Goal: Task Accomplishment & Management: Use online tool/utility

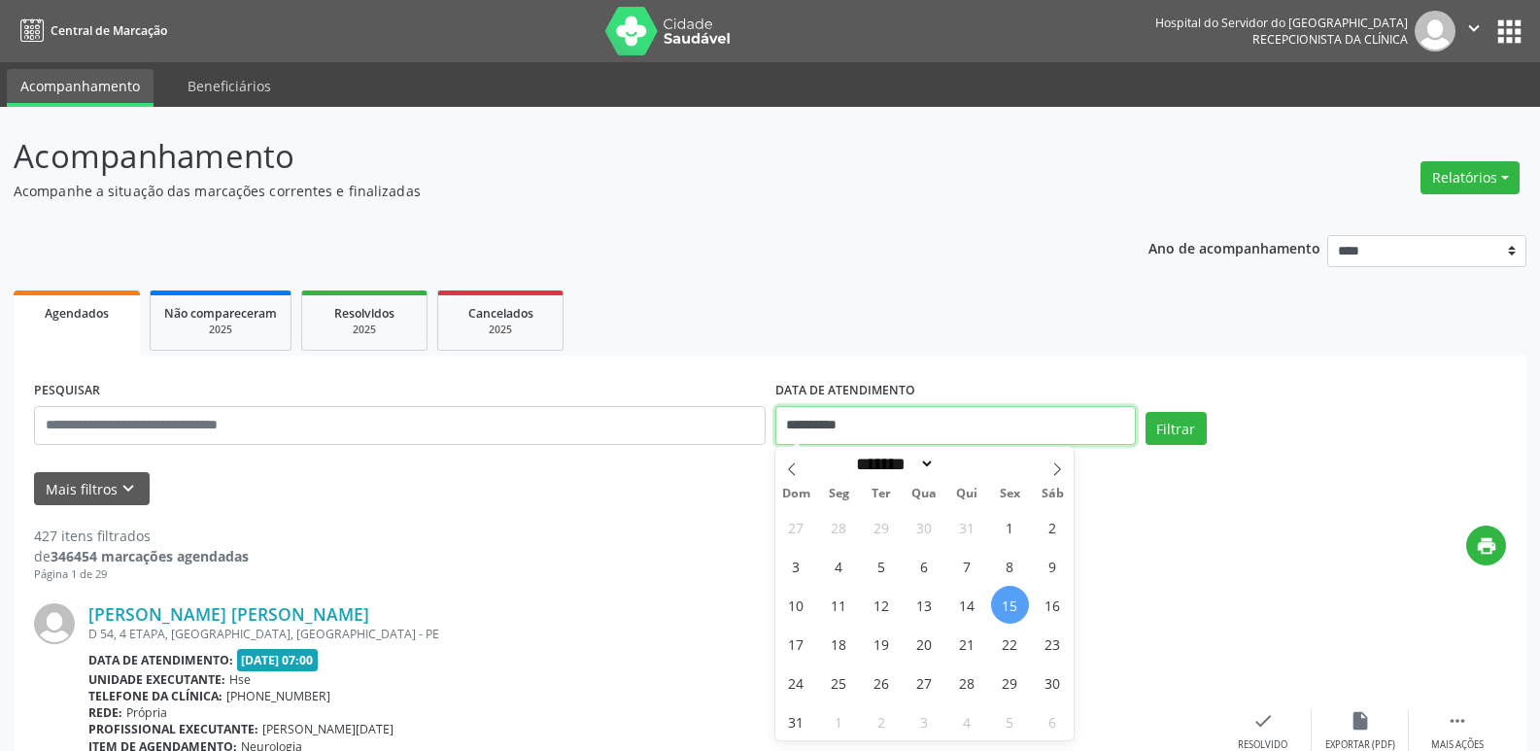
click at [803, 419] on input "**********" at bounding box center [955, 425] width 360 height 39
click at [1486, 176] on button "Relatórios" at bounding box center [1469, 177] width 99 height 33
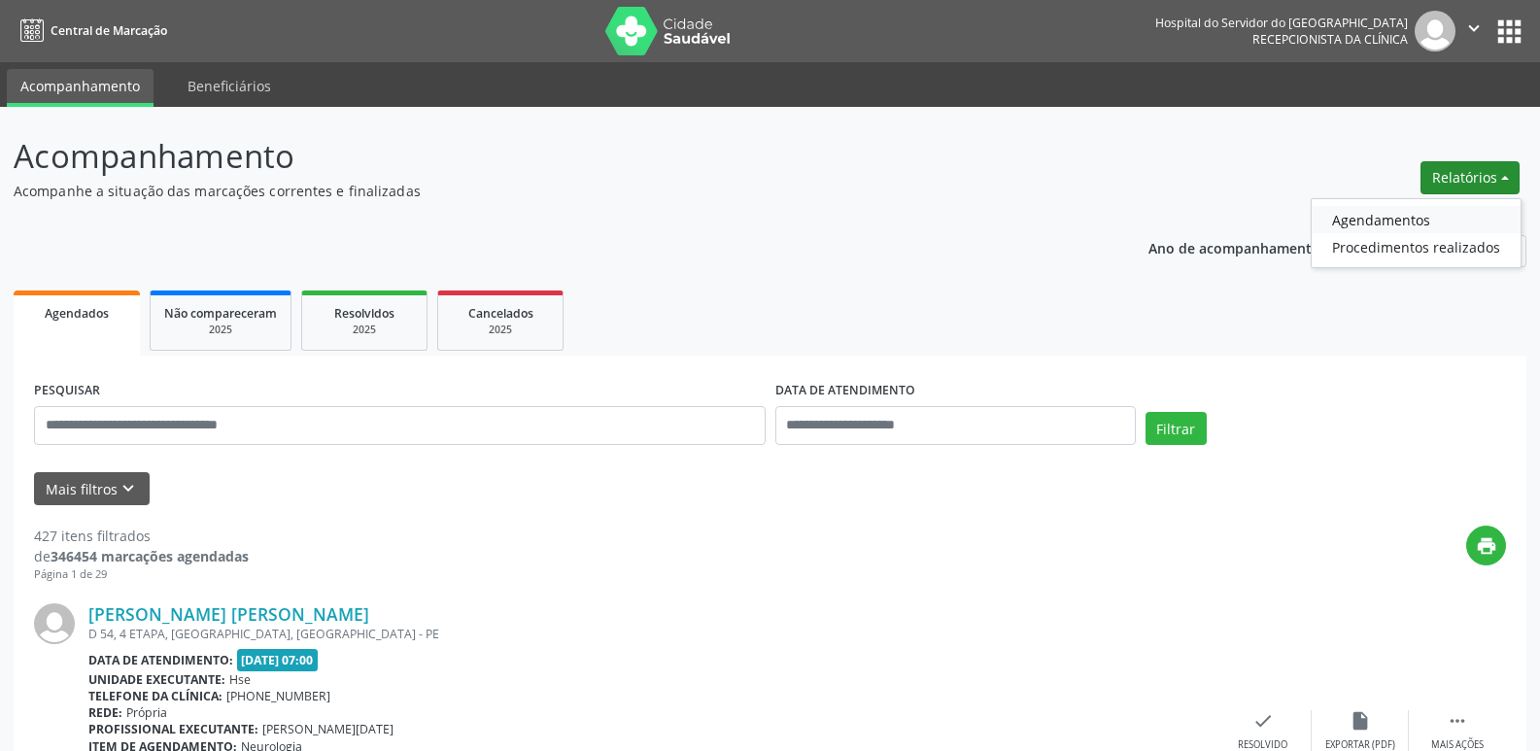
click at [1423, 218] on link "Agendamentos" at bounding box center [1415, 219] width 209 height 27
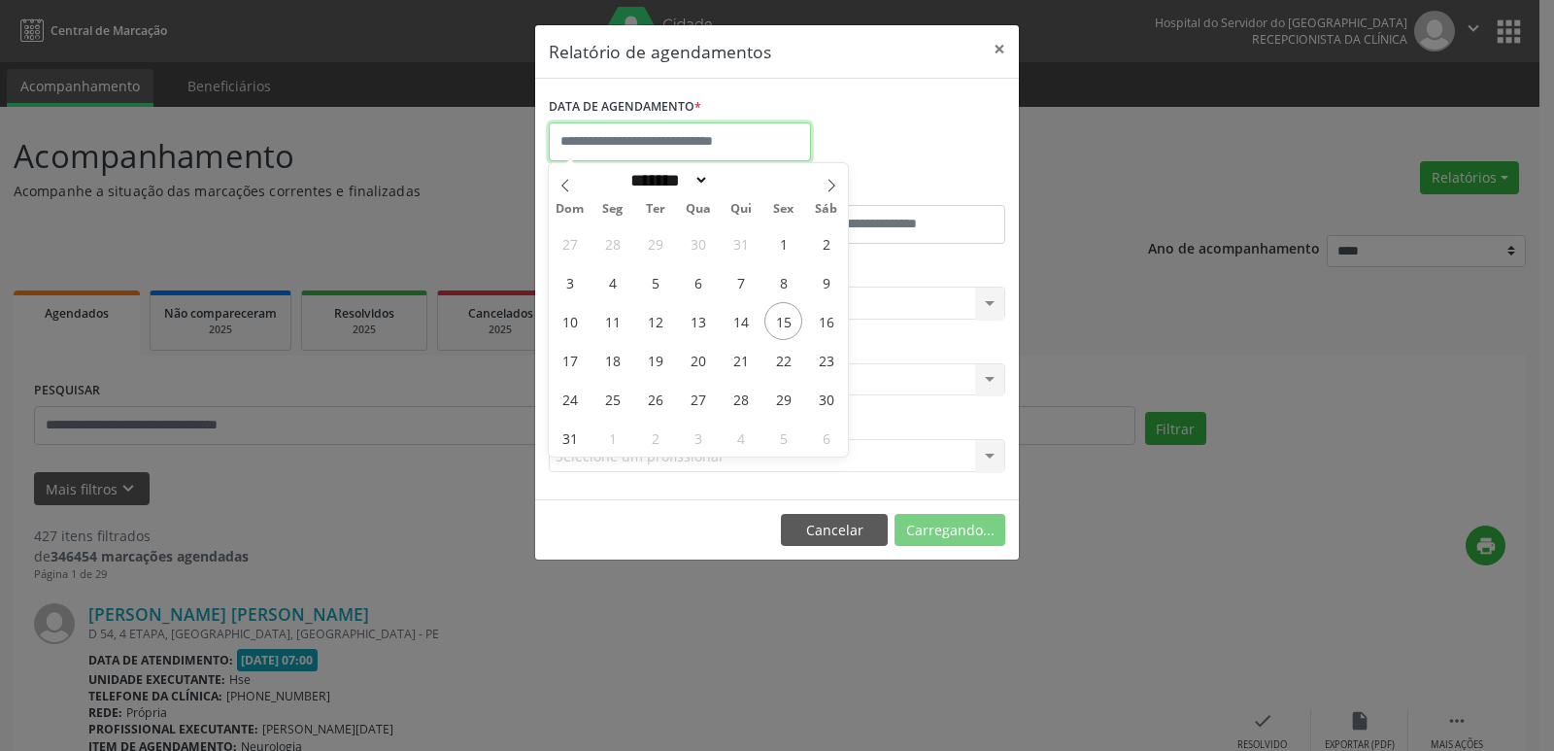
click at [762, 146] on input "text" at bounding box center [680, 141] width 262 height 39
click at [783, 317] on span "15" at bounding box center [783, 321] width 38 height 38
type input "**********"
click at [783, 317] on span "15" at bounding box center [783, 321] width 38 height 38
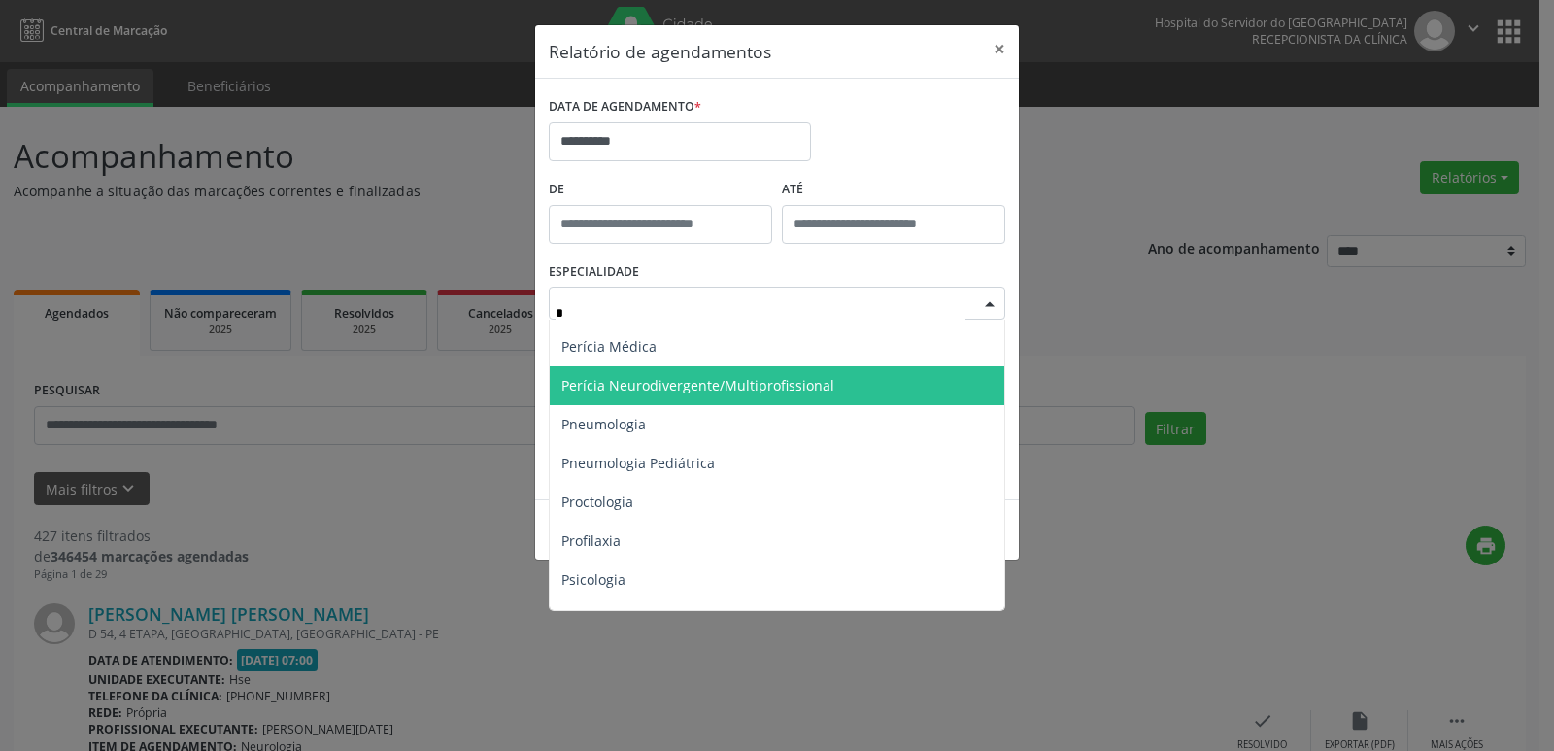
scroll to position [1166, 0]
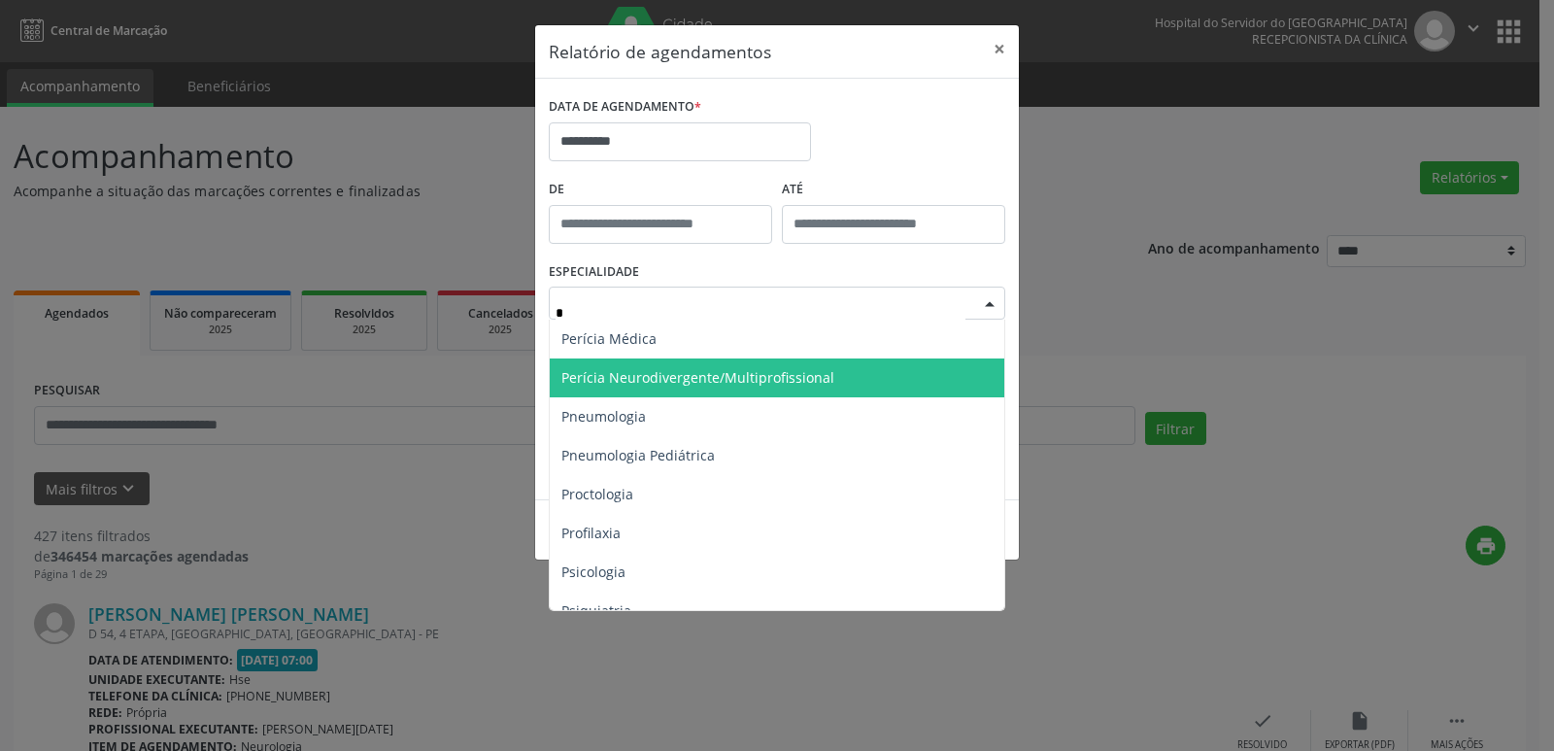
click at [689, 387] on span "Perícia Neurodivergente/Multiprofissional" at bounding box center [779, 377] width 458 height 39
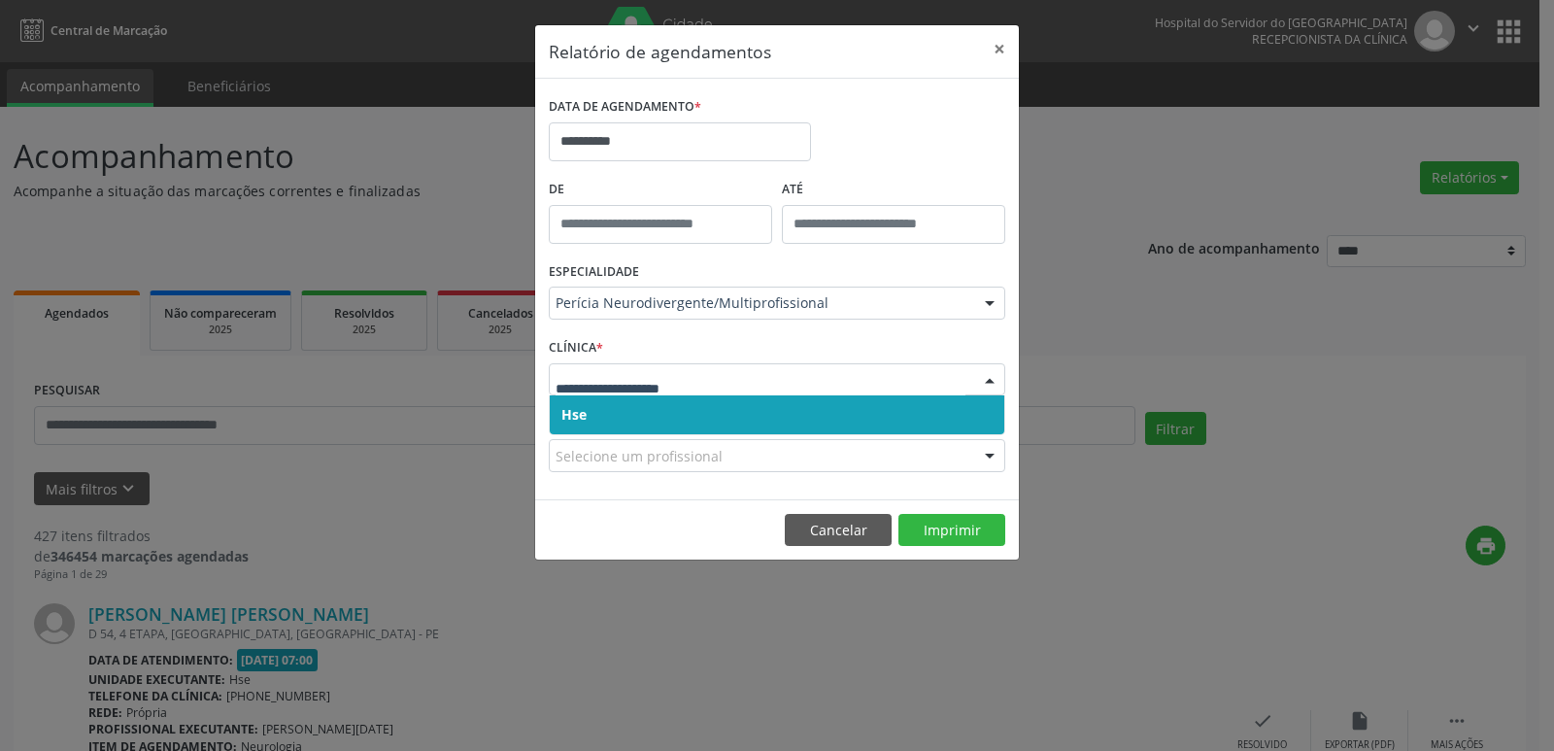
click at [593, 407] on span "Hse" at bounding box center [777, 414] width 455 height 39
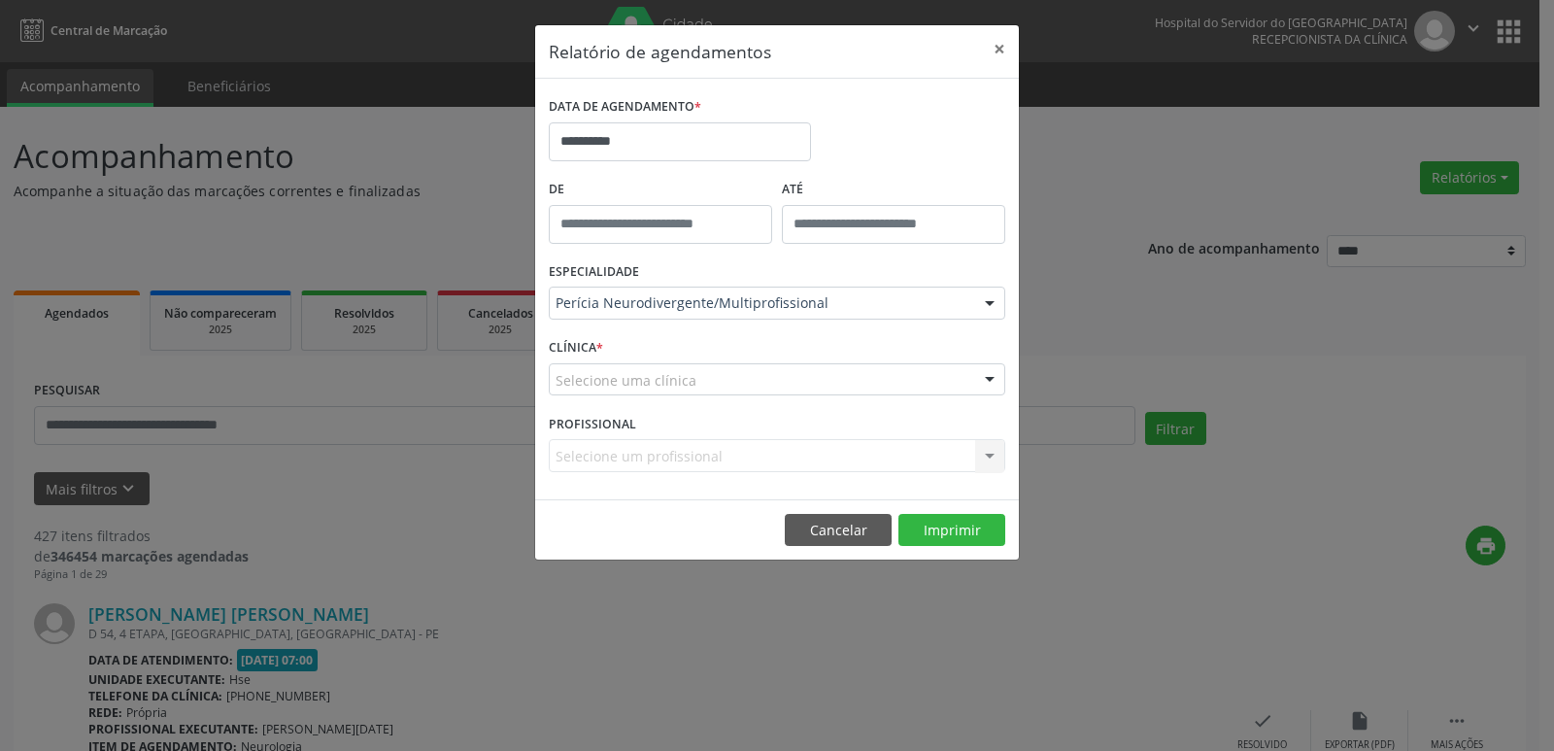
click at [594, 392] on div "Selecione uma clínica" at bounding box center [777, 379] width 457 height 33
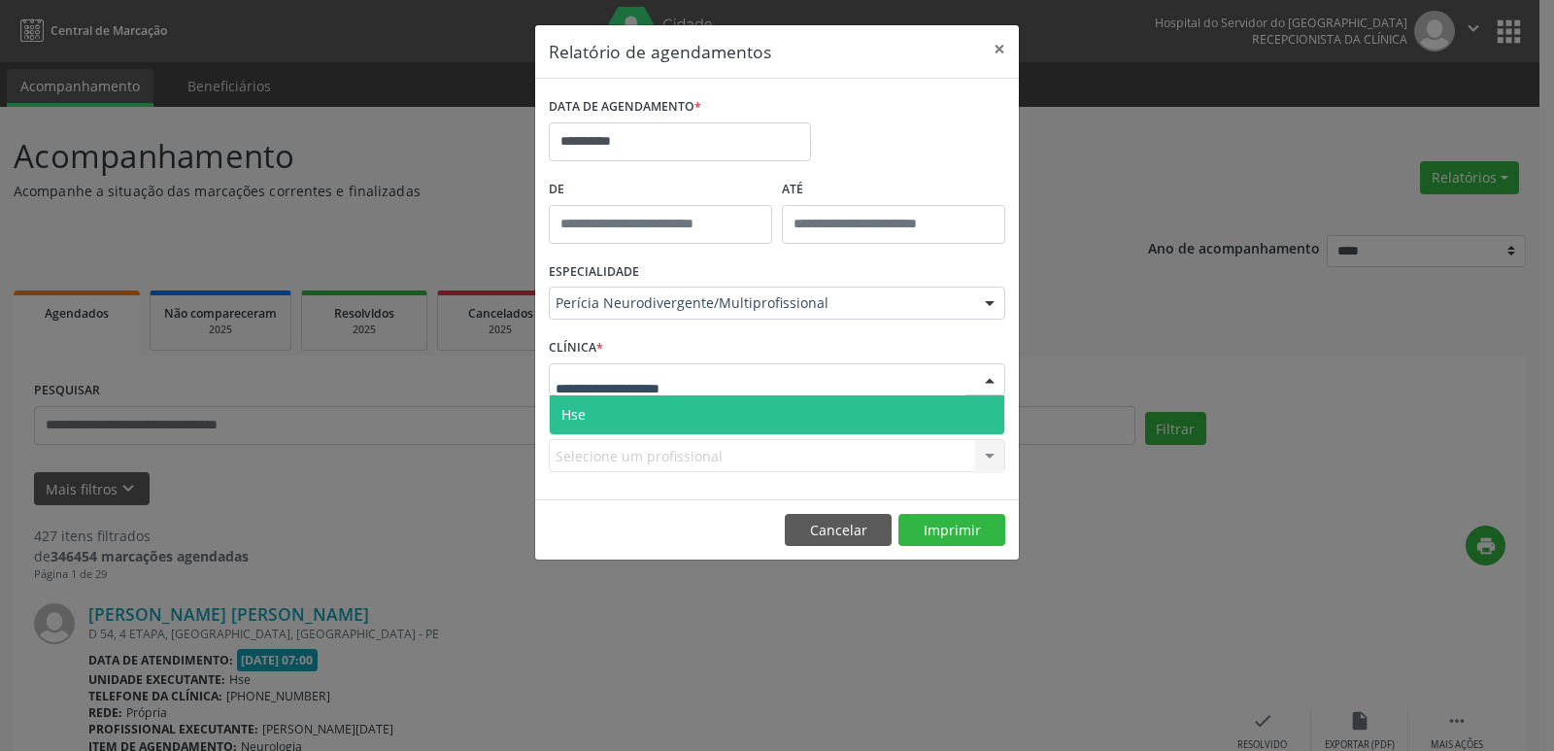
click at [597, 403] on span "Hse" at bounding box center [777, 414] width 455 height 39
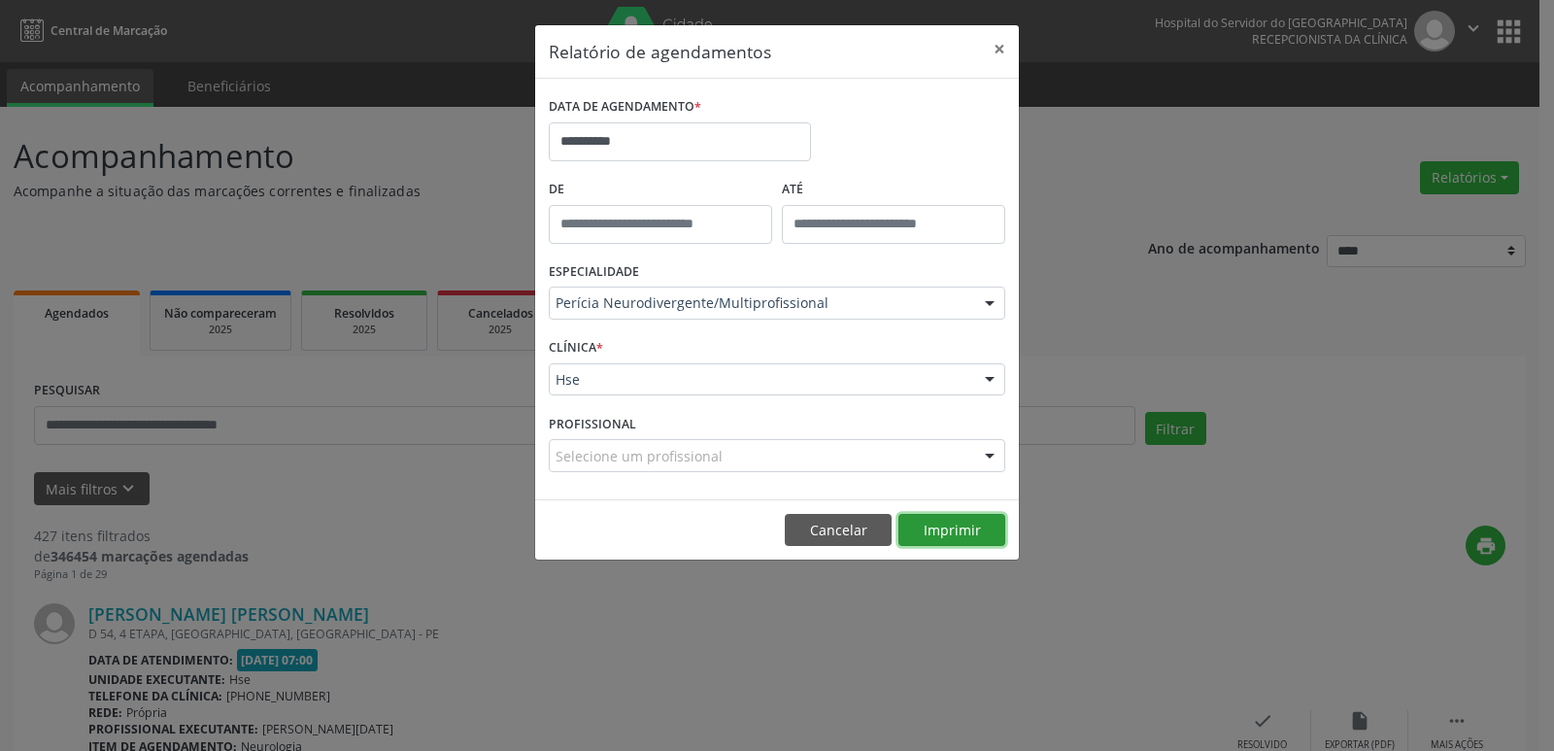
click at [941, 534] on button "Imprimir" at bounding box center [951, 530] width 107 height 33
click at [646, 315] on div "Perícia Neurodivergente/Multiprofissional" at bounding box center [777, 303] width 457 height 33
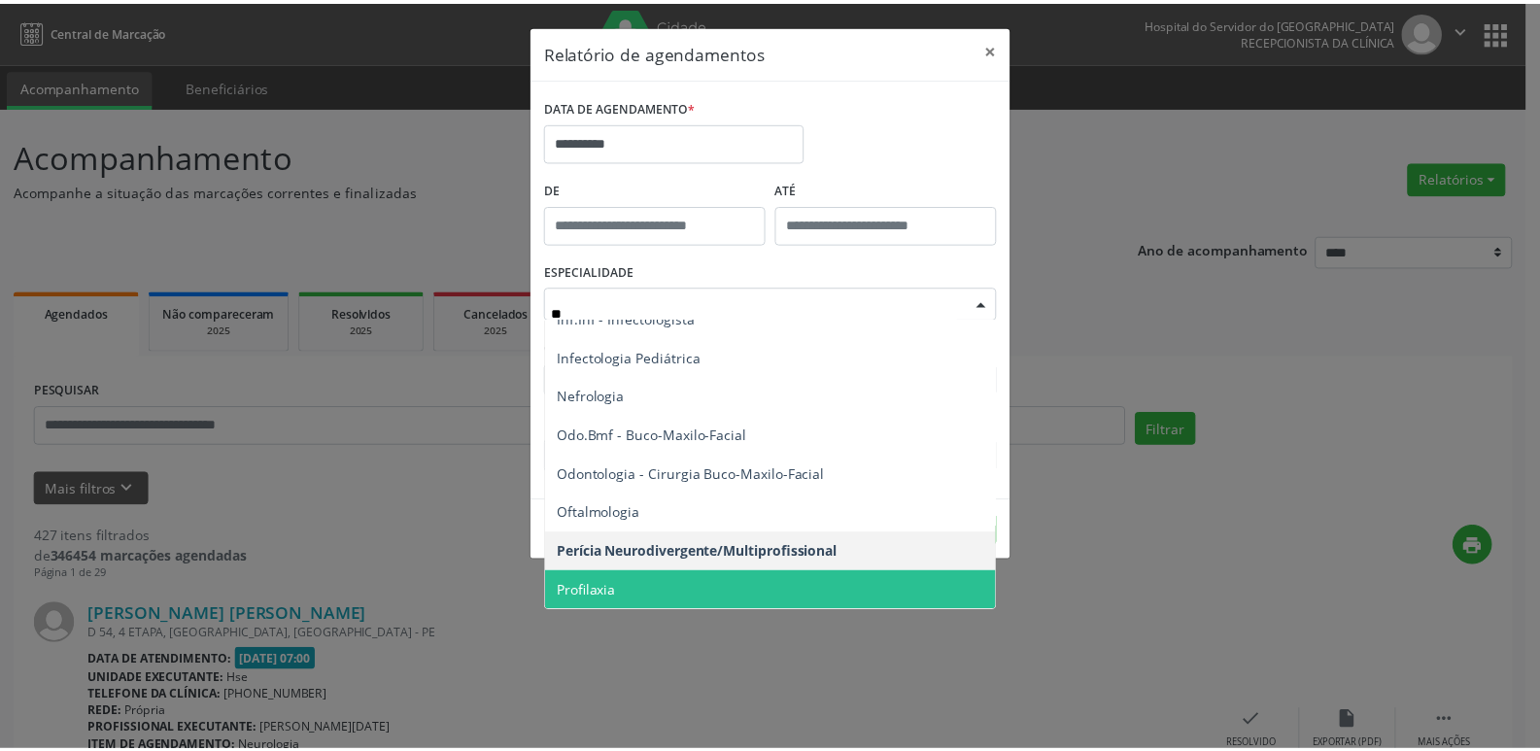
scroll to position [0, 0]
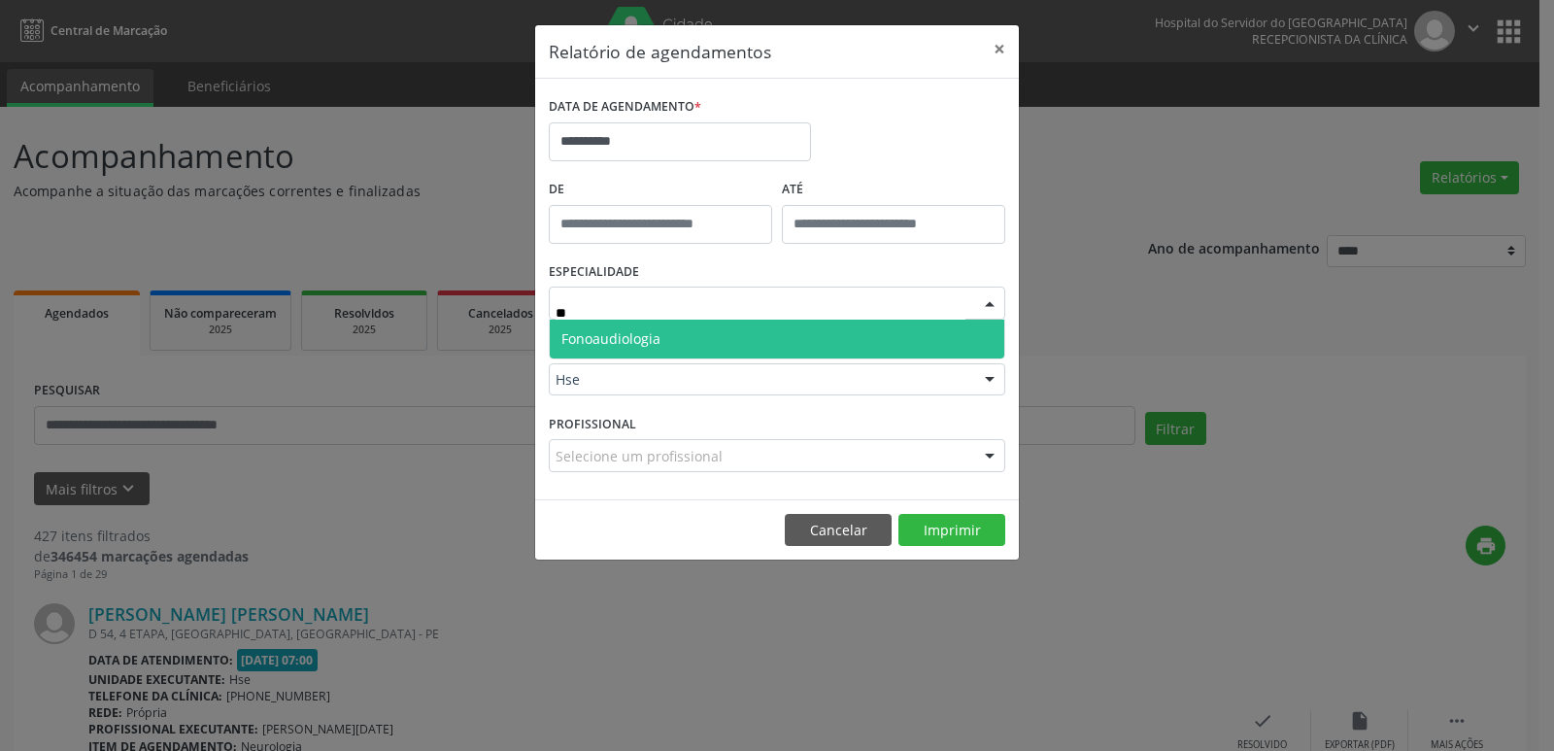
click at [646, 344] on span "Fonoaudiologia" at bounding box center [610, 338] width 99 height 18
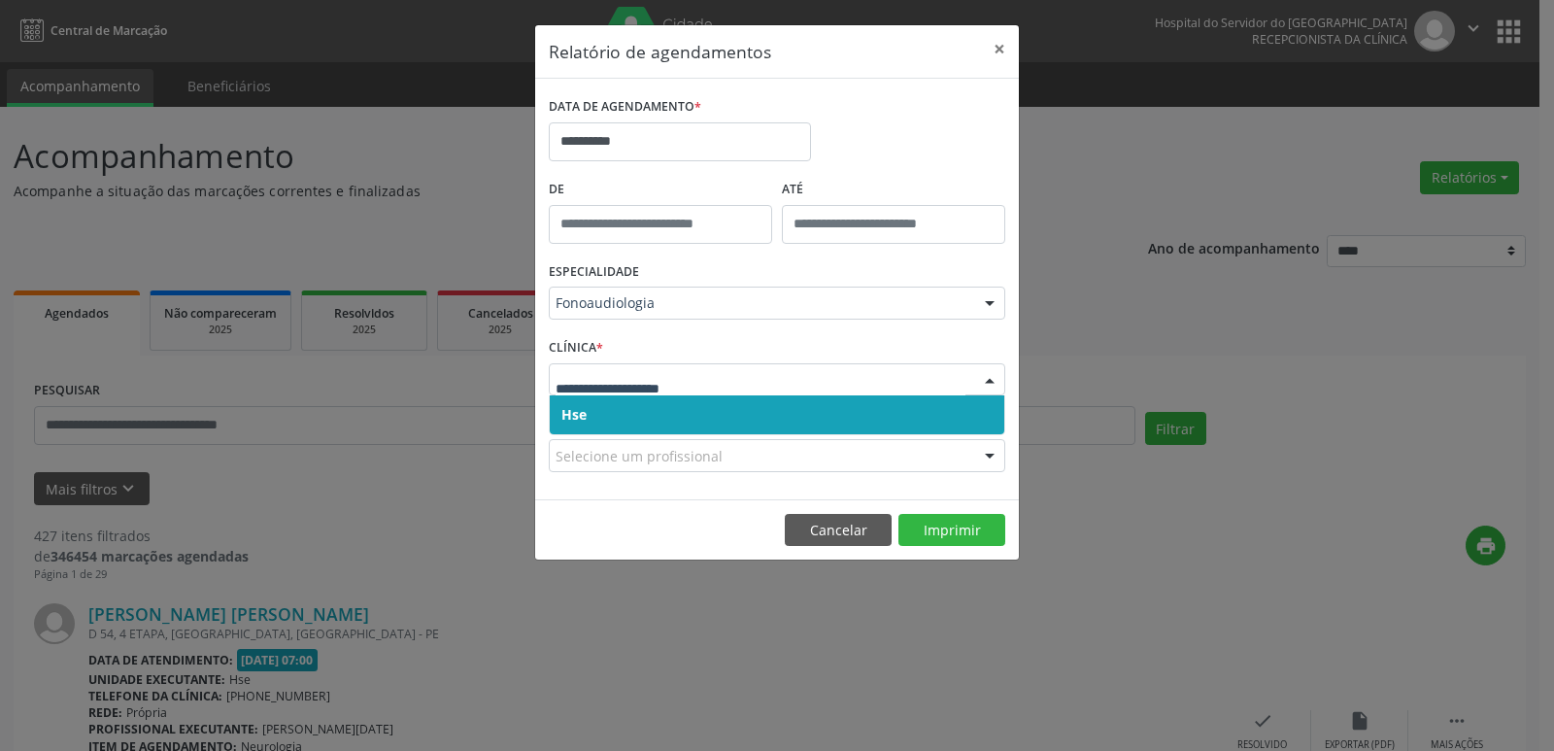
click at [586, 416] on span "Hse" at bounding box center [573, 414] width 25 height 18
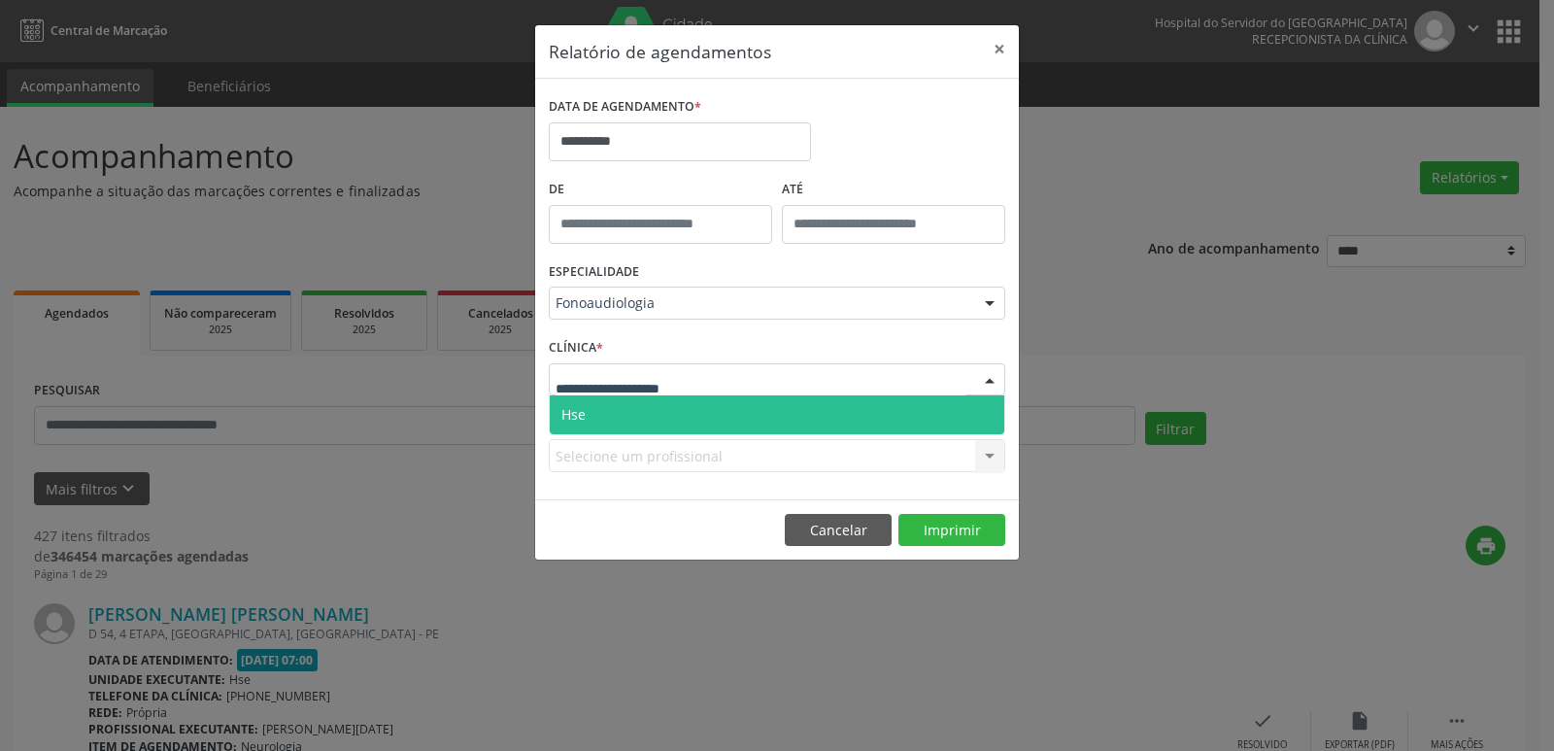
click at [599, 416] on span "Hse" at bounding box center [777, 414] width 455 height 39
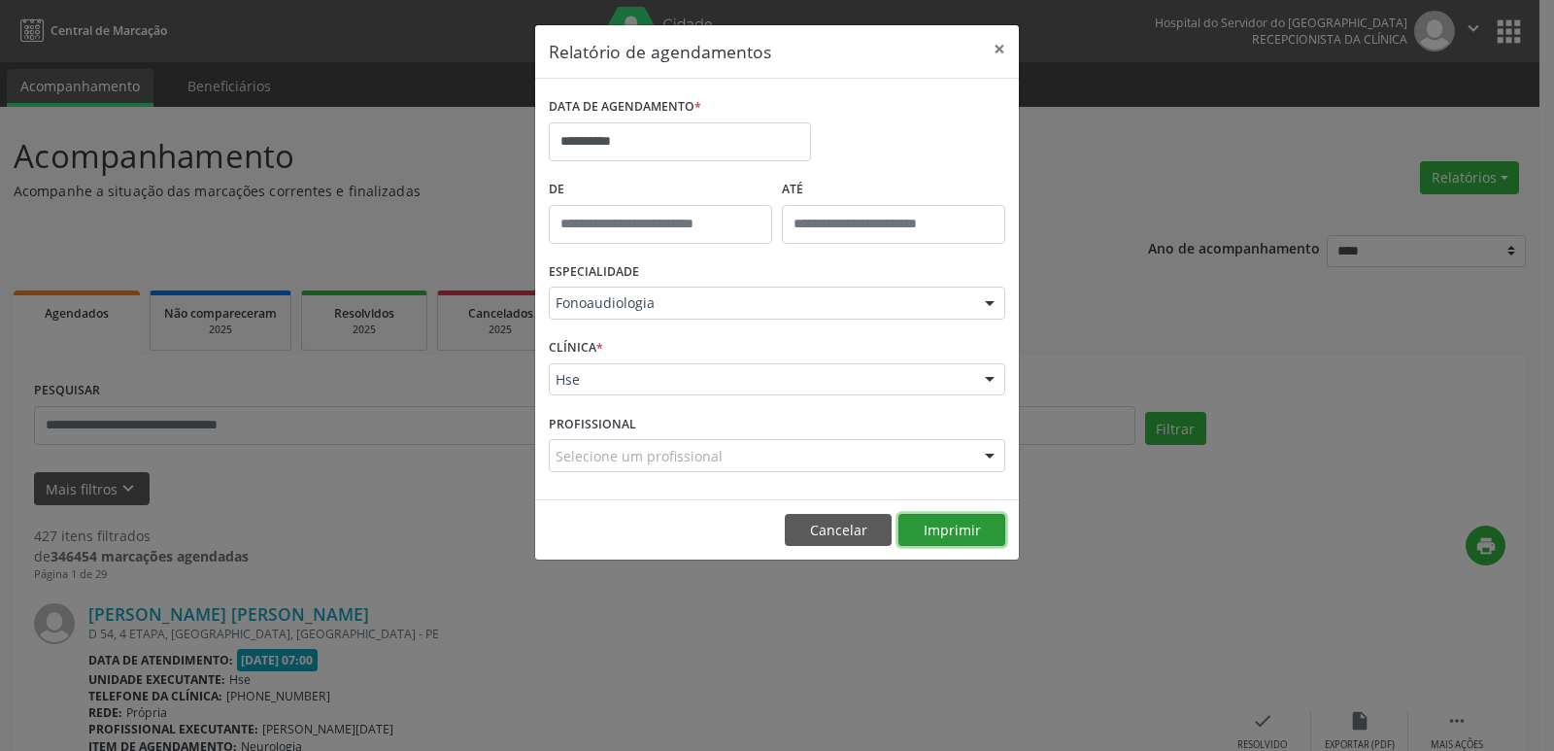
click at [930, 534] on button "Imprimir" at bounding box center [951, 530] width 107 height 33
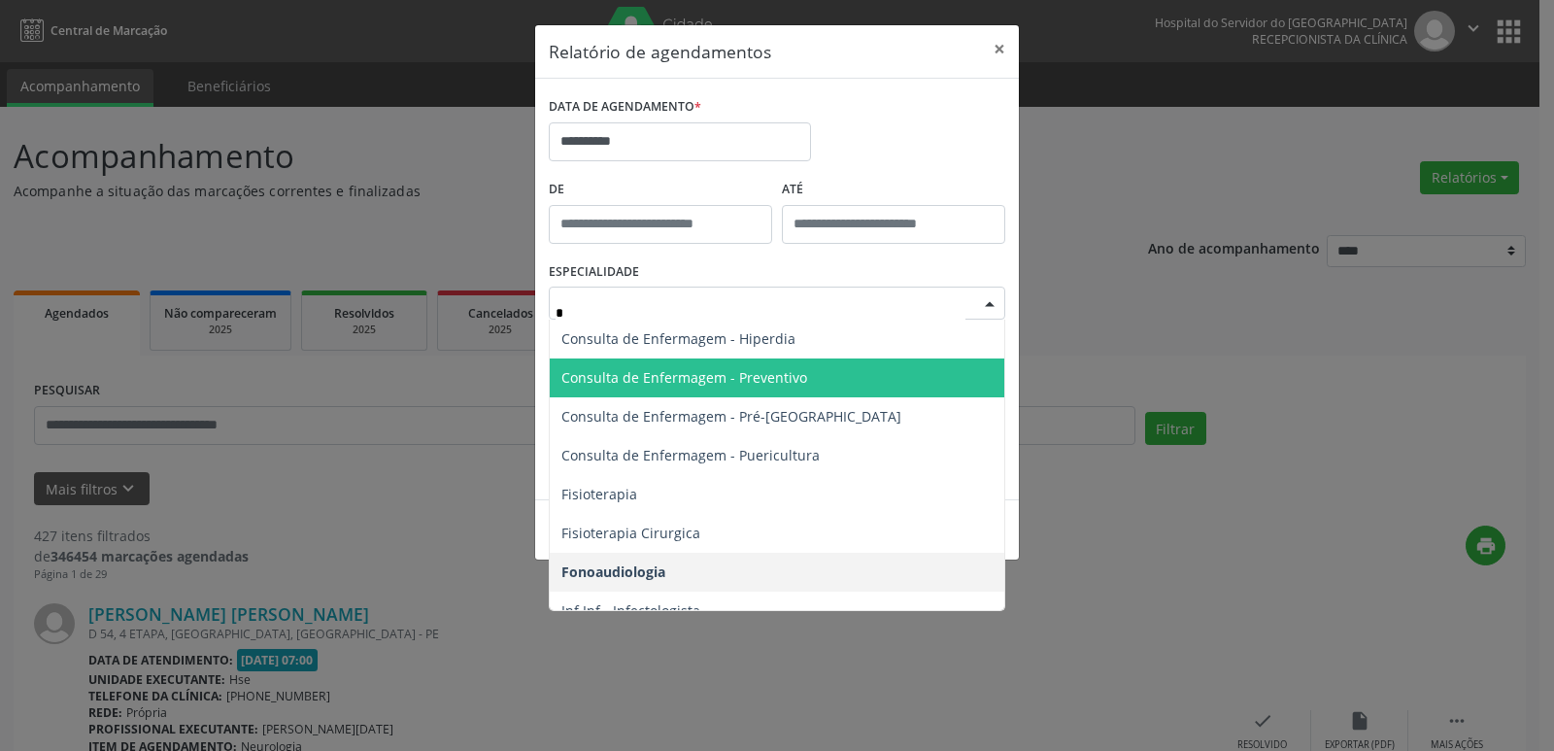
type input "**"
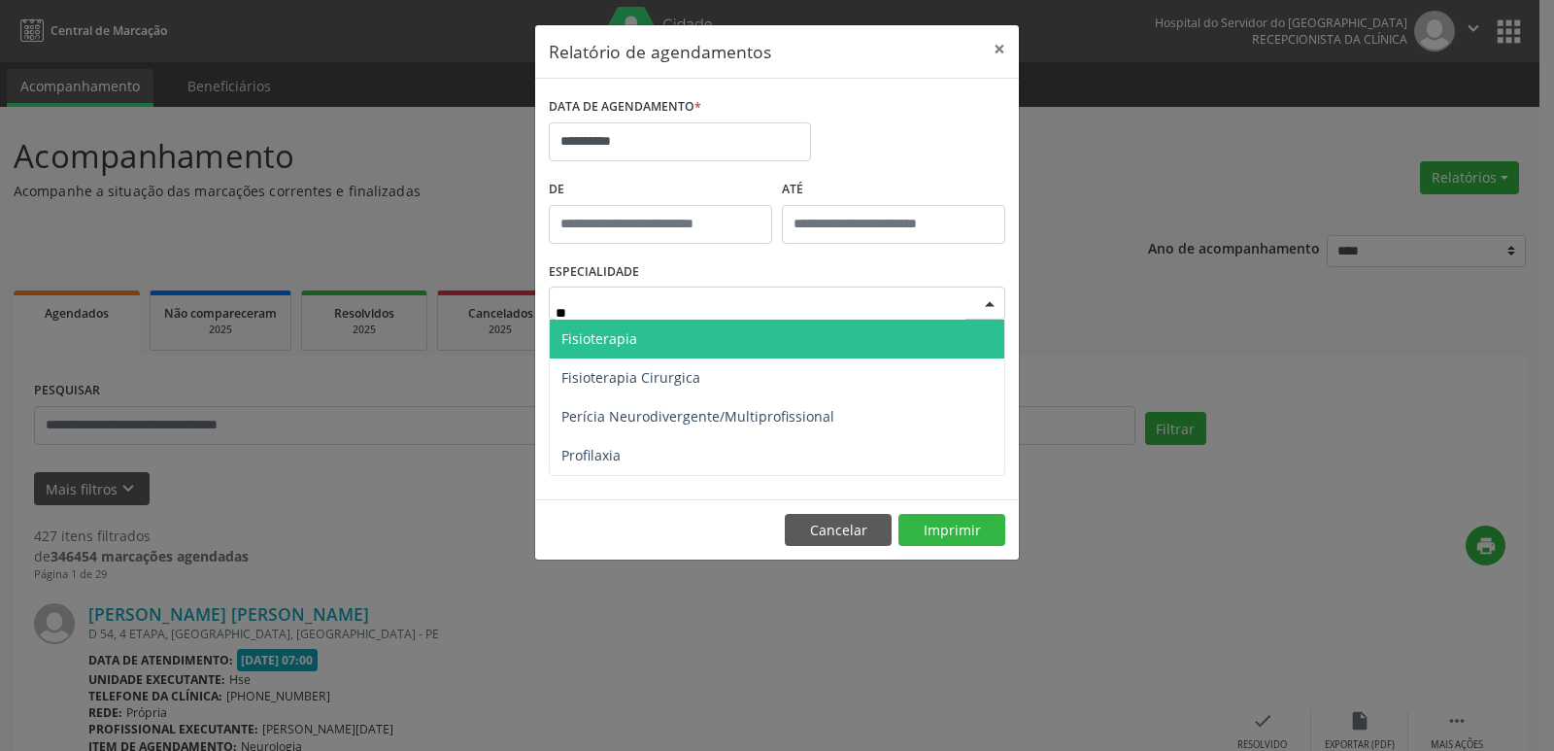
click at [607, 338] on span "Fisioterapia" at bounding box center [599, 338] width 76 height 18
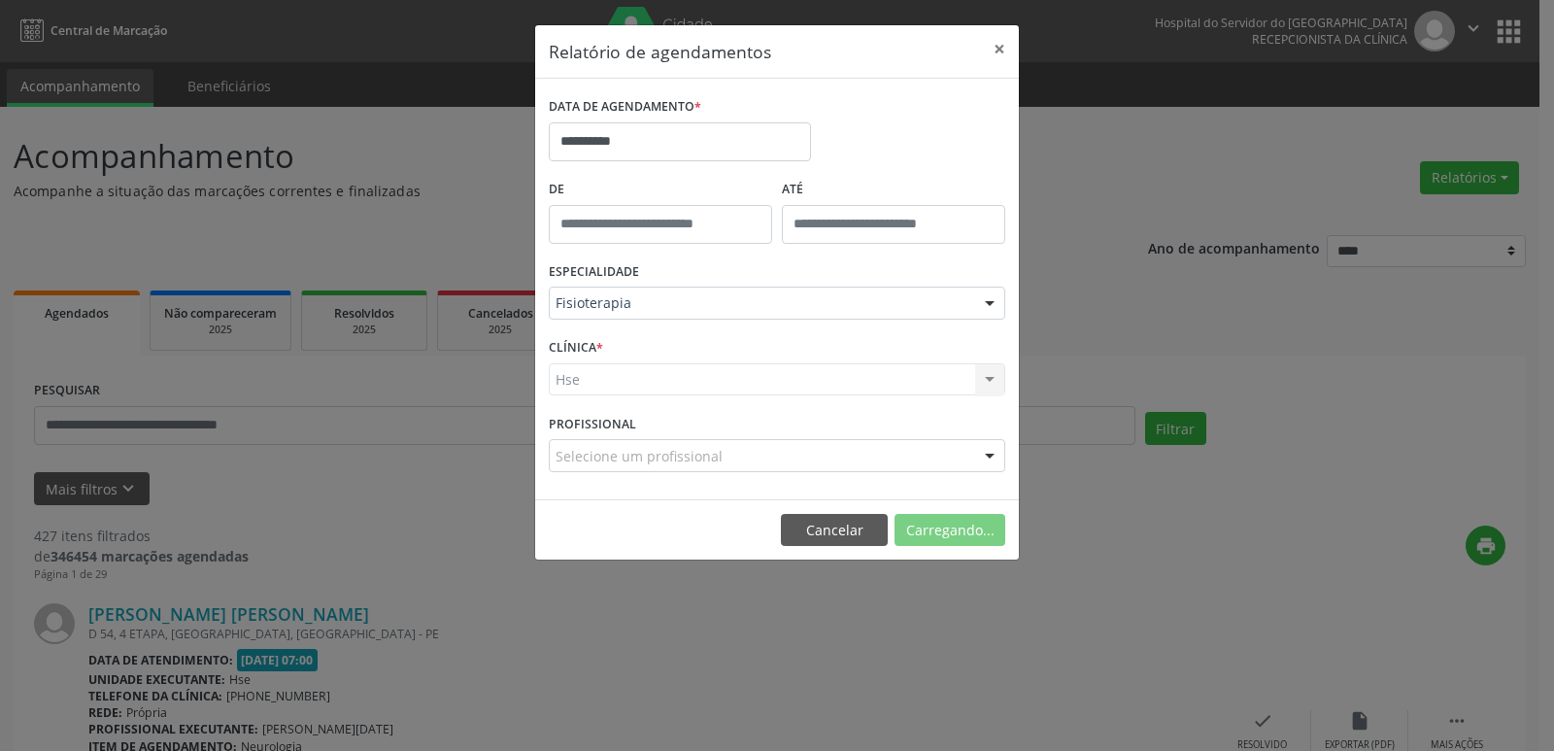
click at [572, 382] on div "Hse Hse Nenhum resultado encontrado para: " " Não há nenhuma opção para ser exi…" at bounding box center [777, 379] width 457 height 33
click at [577, 378] on div "Hse Hse Nenhum resultado encontrado para: " " Não há nenhuma opção para ser exi…" at bounding box center [777, 379] width 457 height 33
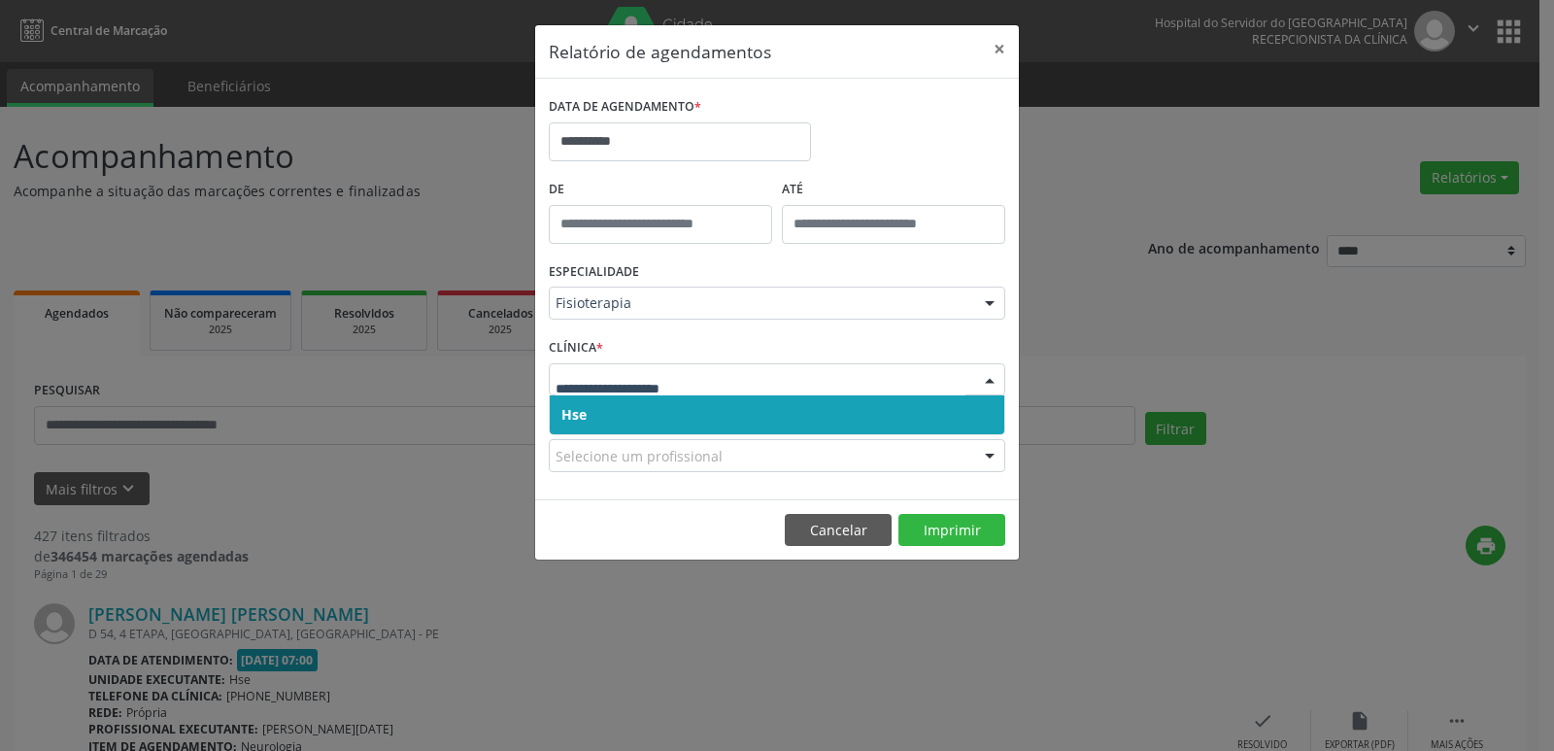
click at [579, 418] on span "Hse" at bounding box center [573, 414] width 25 height 18
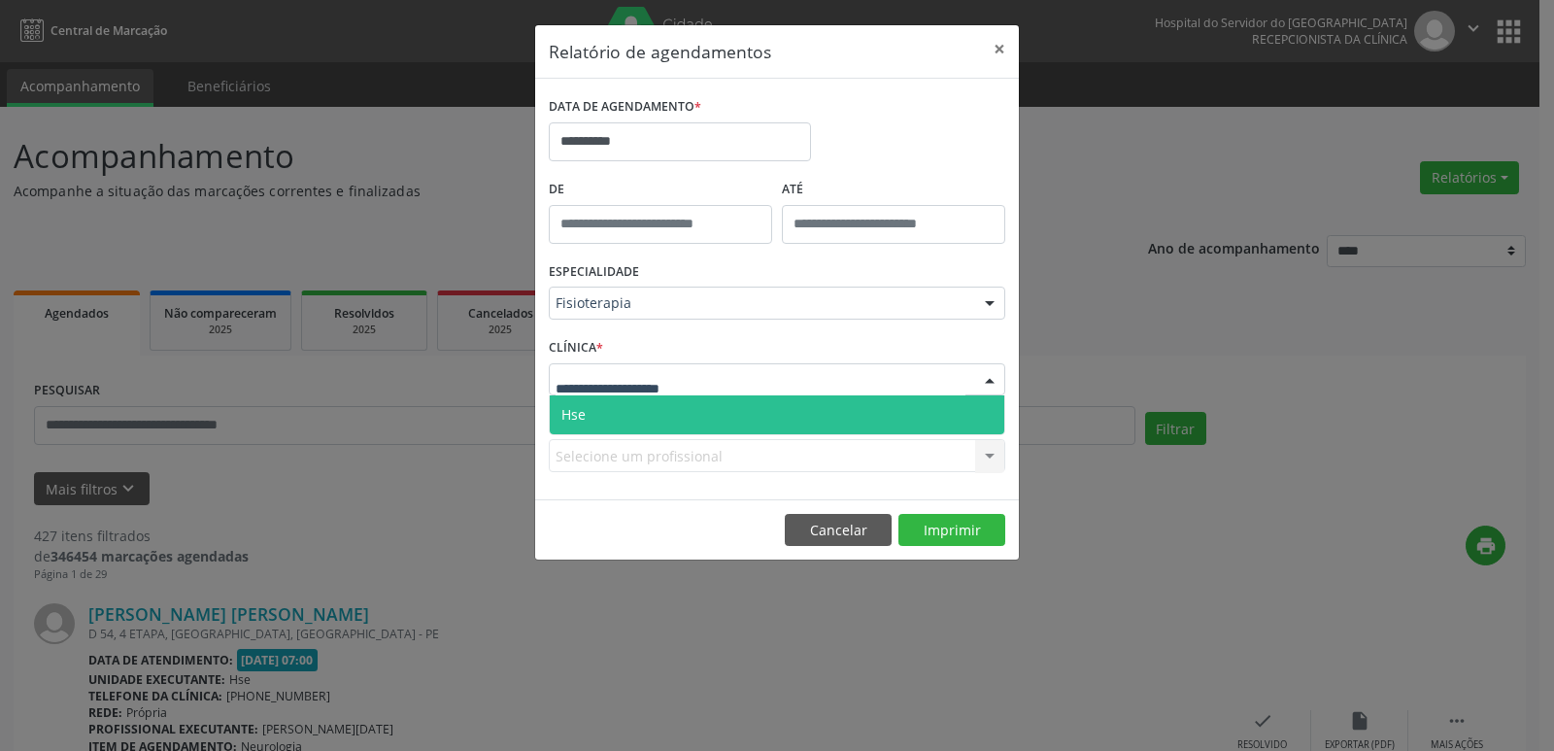
click at [587, 413] on span "Hse" at bounding box center [777, 414] width 455 height 39
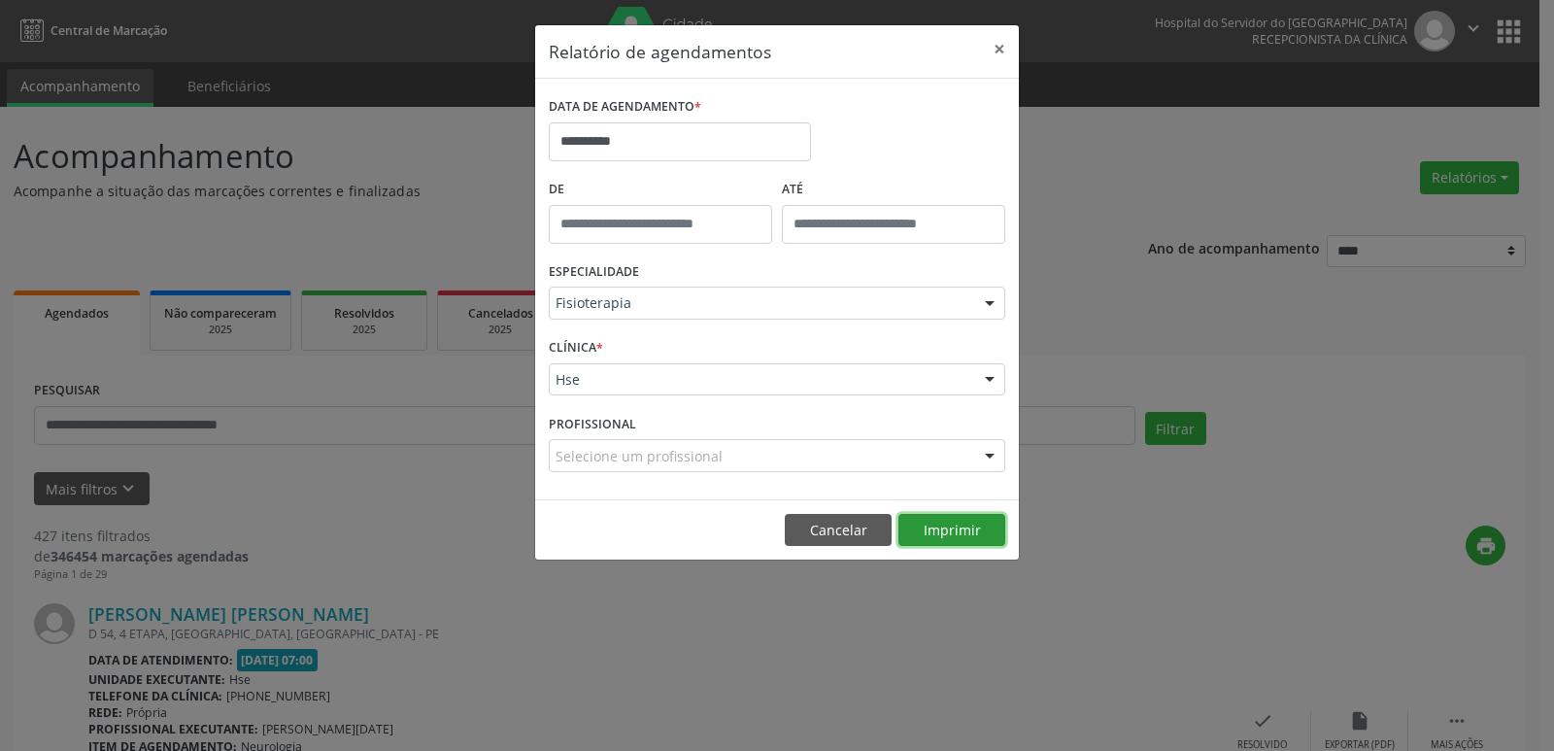
click at [960, 522] on button "Imprimir" at bounding box center [951, 530] width 107 height 33
click at [1005, 49] on button "×" at bounding box center [999, 49] width 39 height 48
